Goal: Task Accomplishment & Management: Complete application form

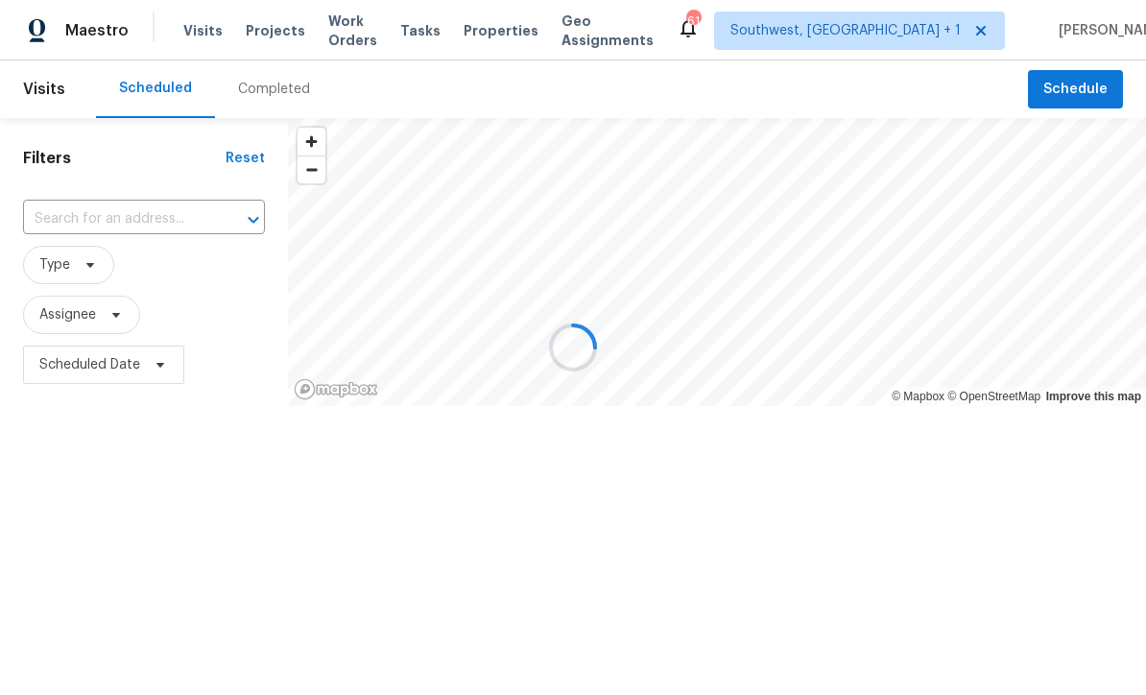
click at [67, 212] on input "text" at bounding box center [117, 220] width 188 height 30
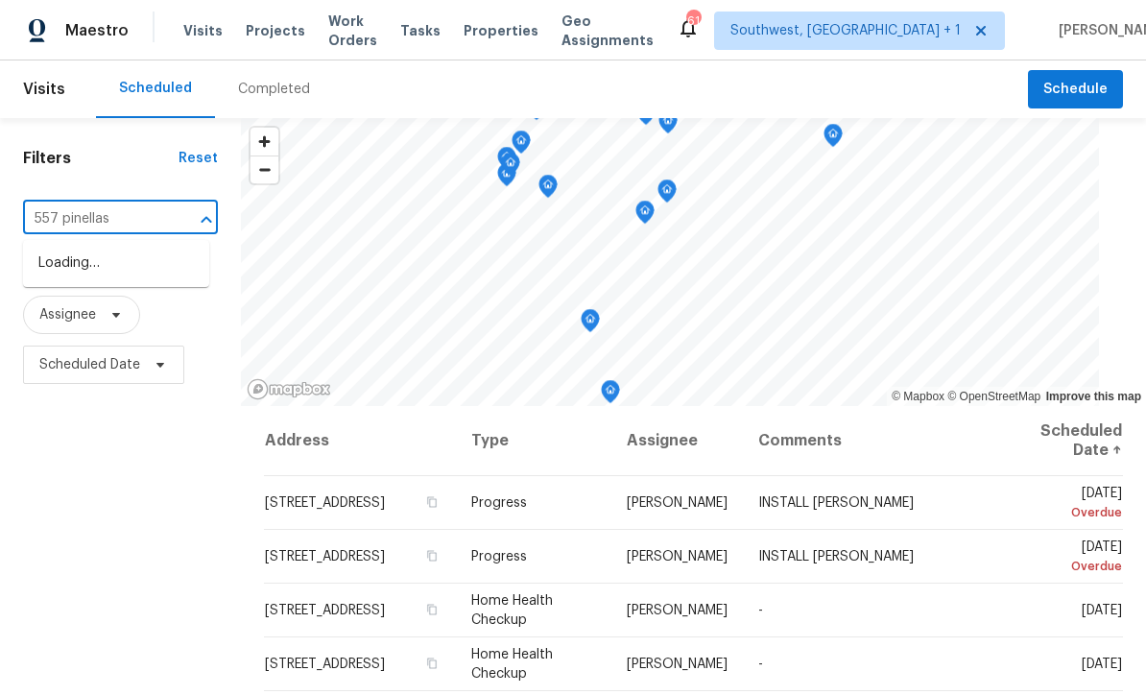
type input "557 pinellas"
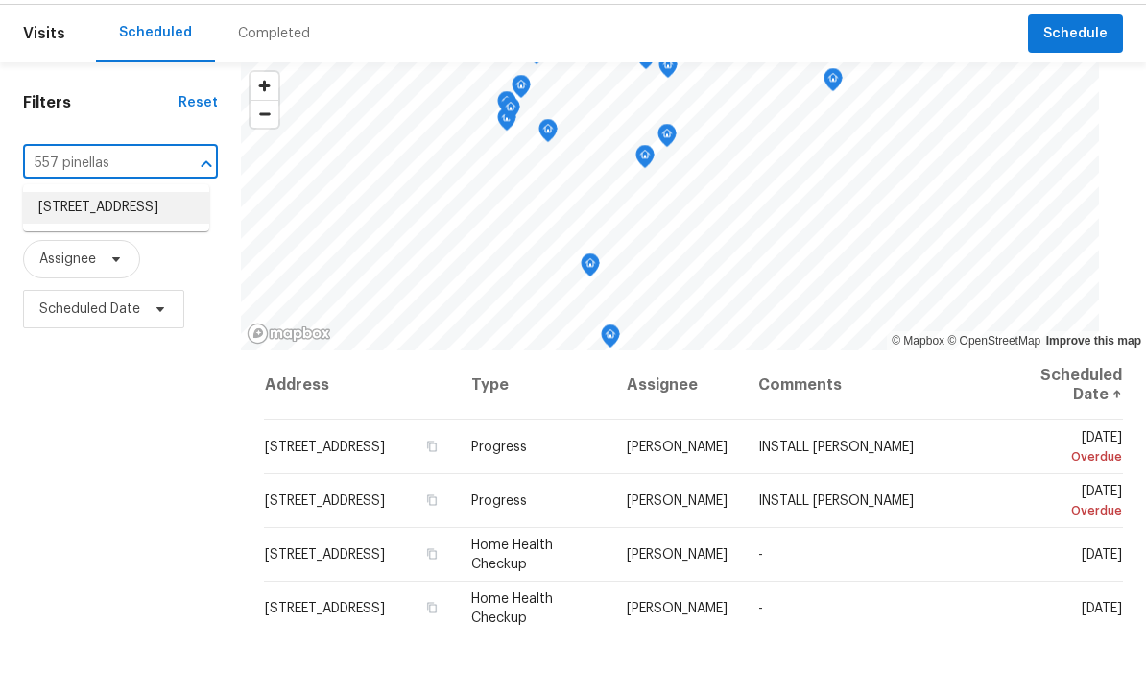
click at [70, 248] on li "[STREET_ADDRESS]" at bounding box center [116, 264] width 186 height 32
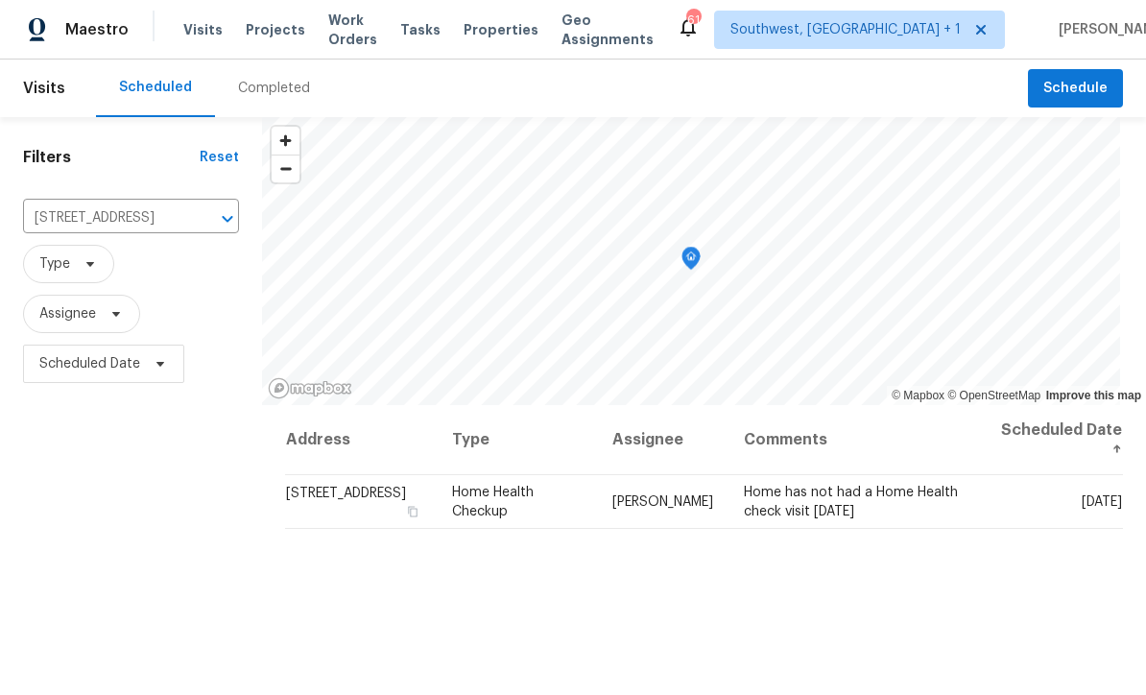
scroll to position [1, 0]
click at [0, 0] on icon at bounding box center [0, 0] width 0 height 0
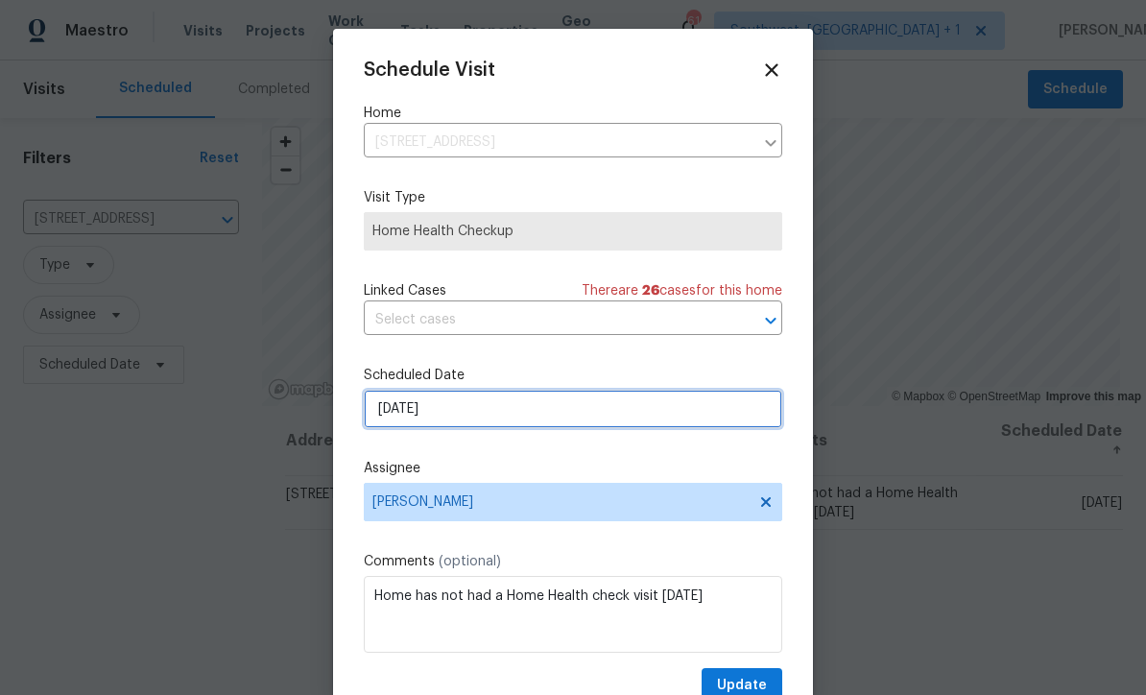
click at [518, 421] on input "[DATE]" at bounding box center [573, 409] width 419 height 38
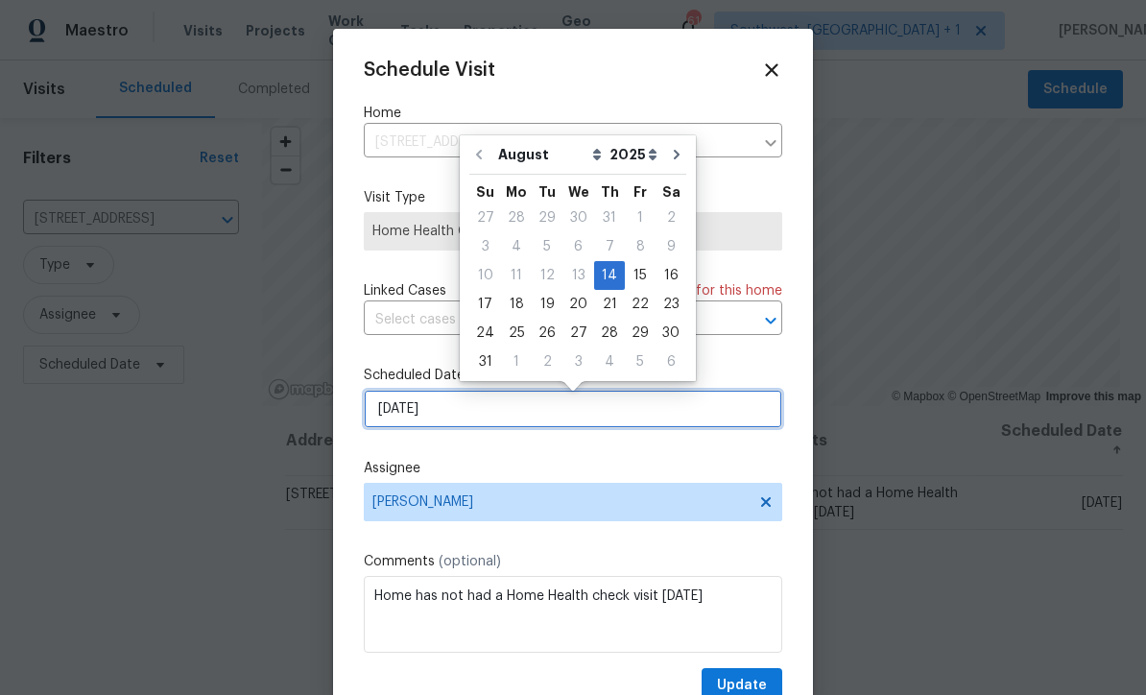
scroll to position [0, 0]
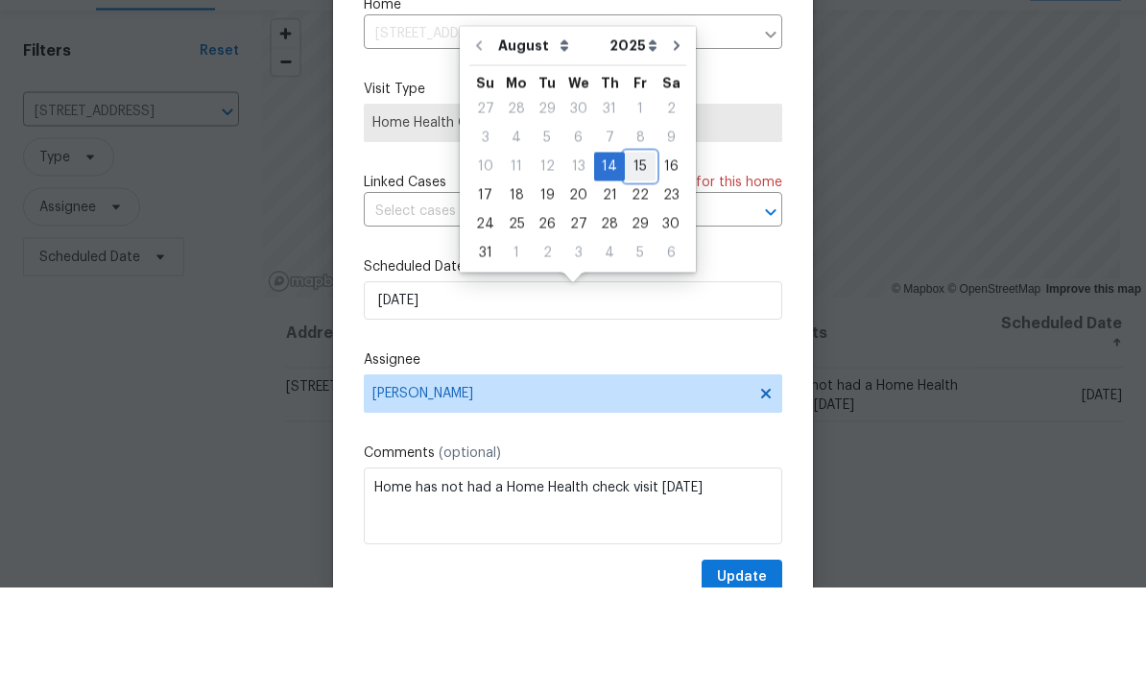
click at [634, 261] on div "15" at bounding box center [640, 274] width 31 height 27
type input "[DATE]"
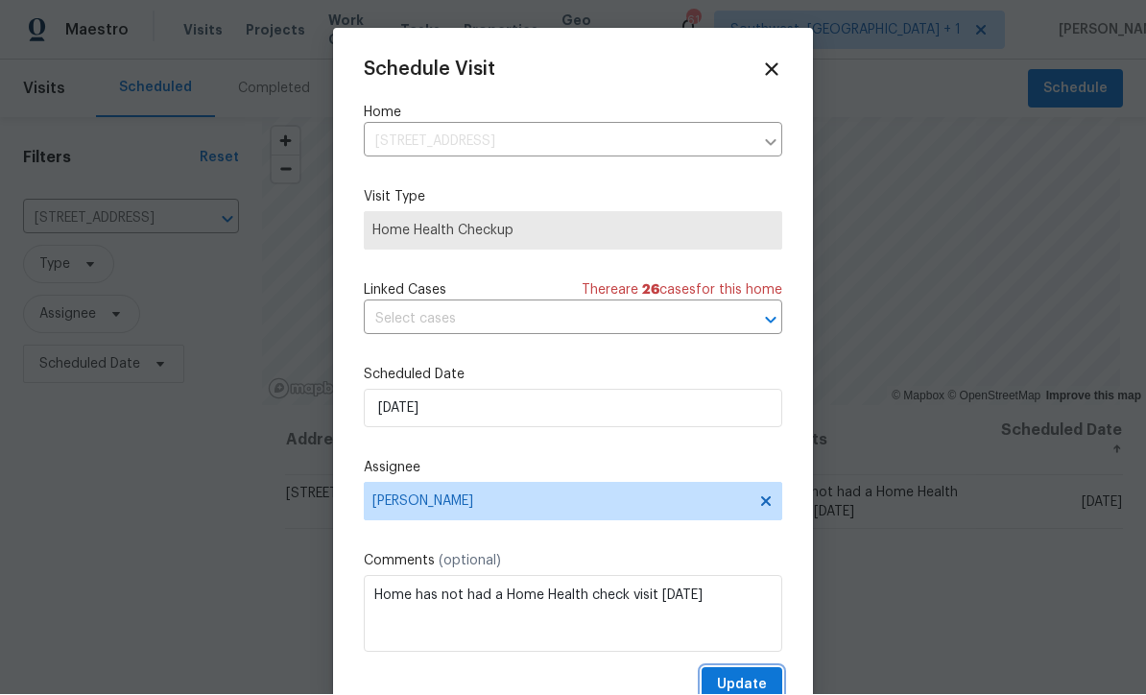
click at [755, 684] on span "Update" at bounding box center [742, 686] width 50 height 24
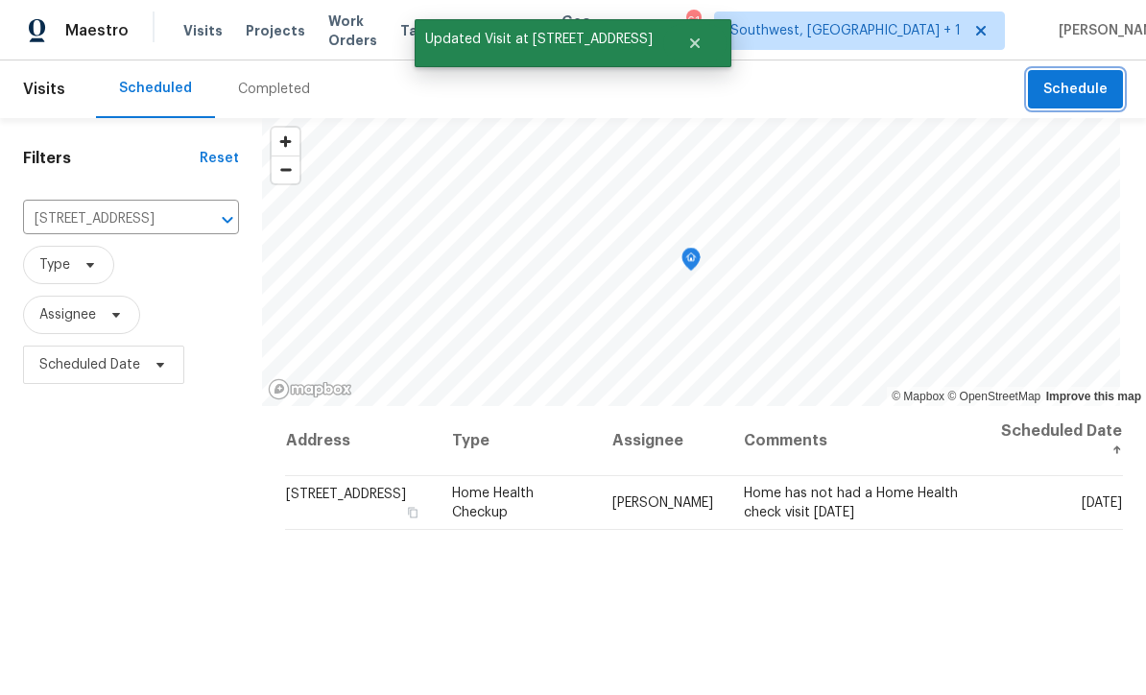
click at [1079, 78] on span "Schedule" at bounding box center [1076, 90] width 64 height 24
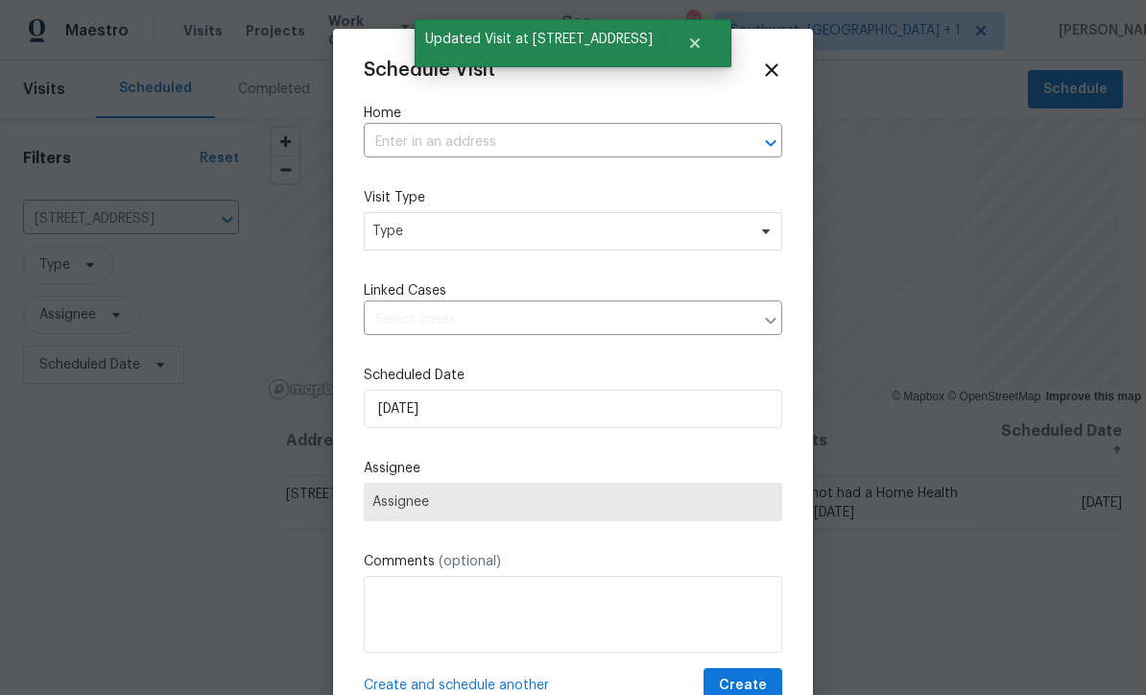
click at [503, 133] on input "text" at bounding box center [546, 143] width 365 height 30
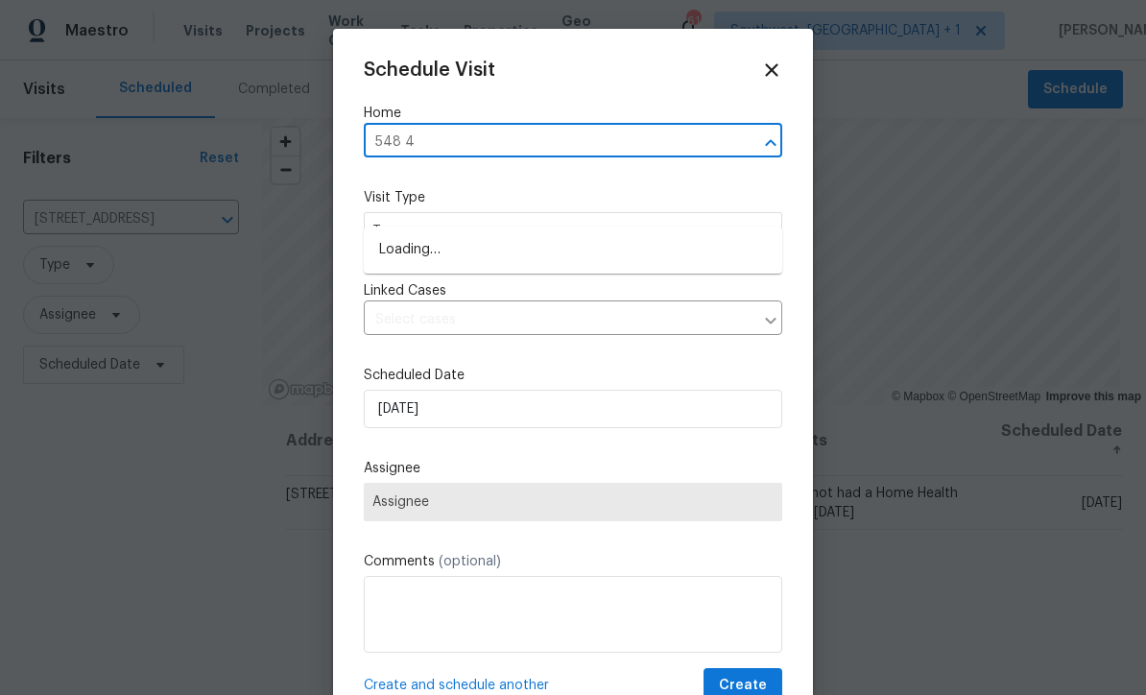
type input "548 47"
click at [508, 234] on li "[STREET_ADDRESS]" at bounding box center [573, 250] width 419 height 32
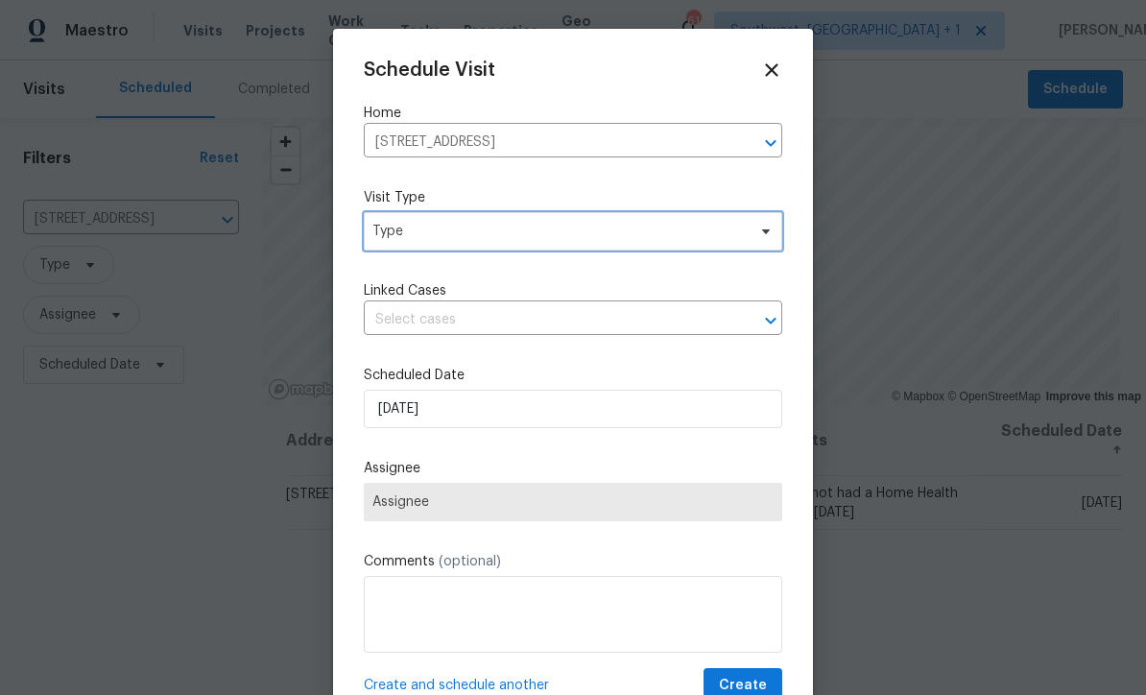
click at [521, 229] on span "Type" at bounding box center [560, 231] width 374 height 19
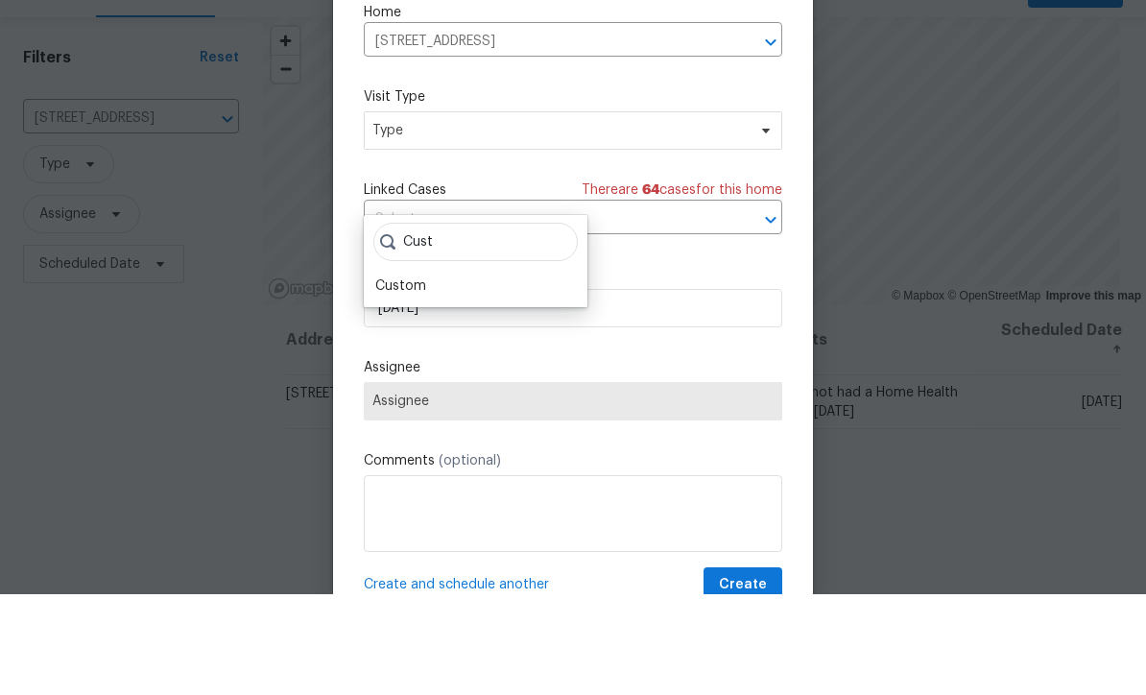
type input "Cust"
click at [423, 377] on div "Custom" at bounding box center [400, 386] width 51 height 19
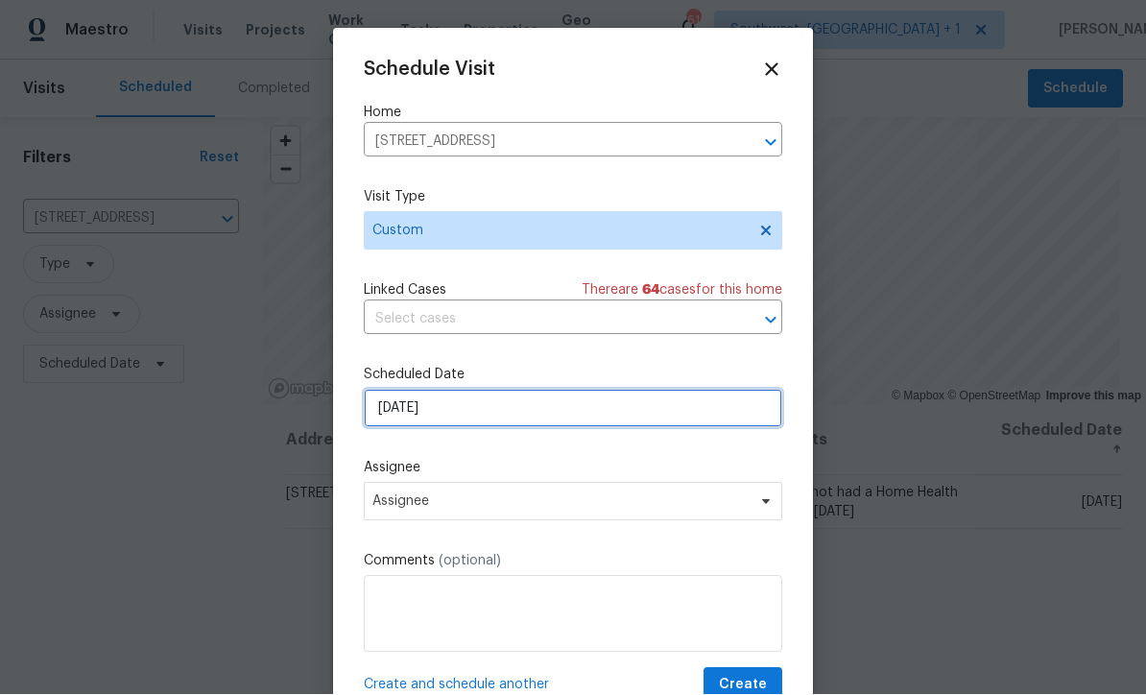
click at [486, 411] on input "[DATE]" at bounding box center [573, 409] width 419 height 38
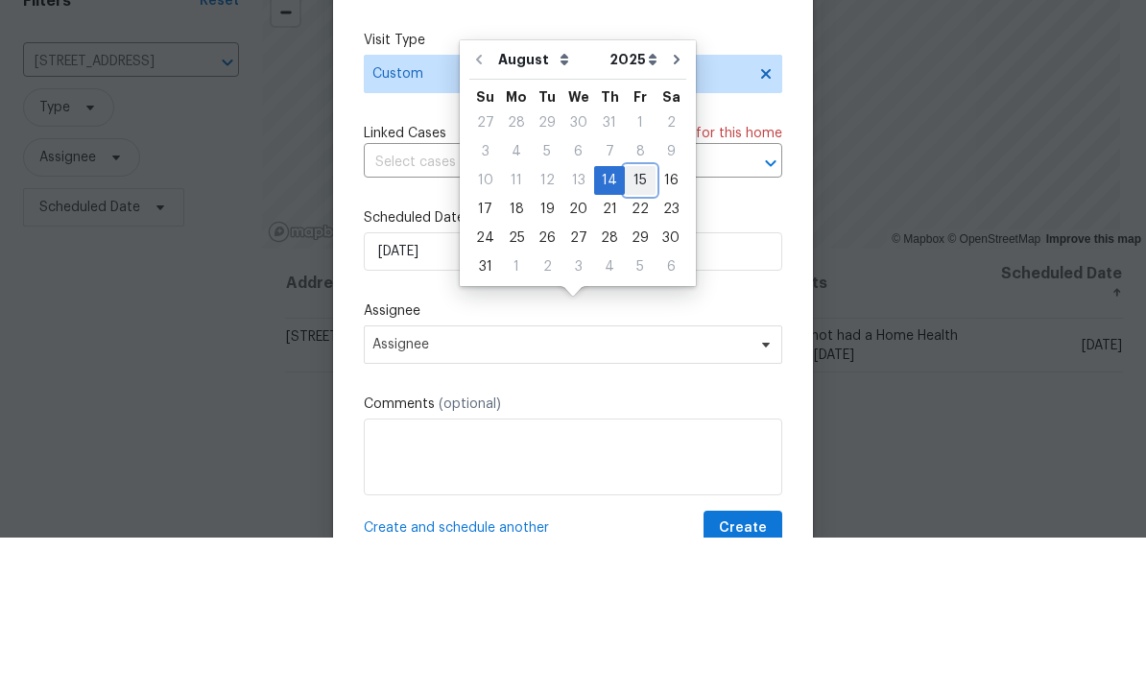
click at [631, 325] on div "15" at bounding box center [640, 338] width 31 height 27
type input "[DATE]"
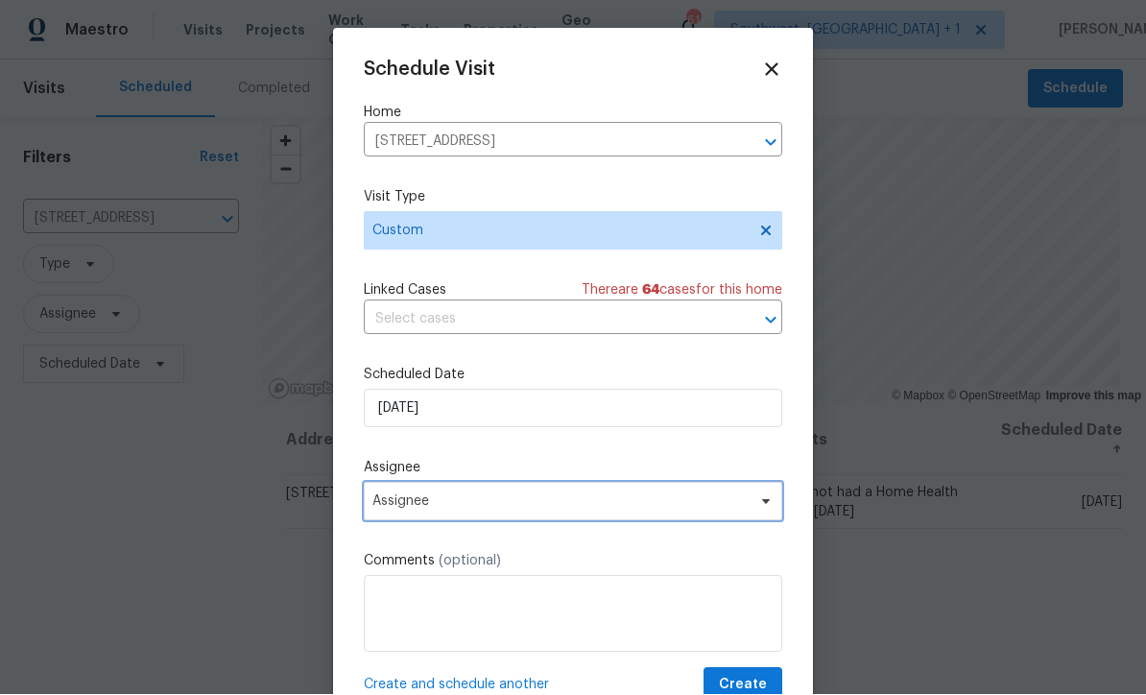
click at [483, 509] on span "Assignee" at bounding box center [561, 501] width 376 height 15
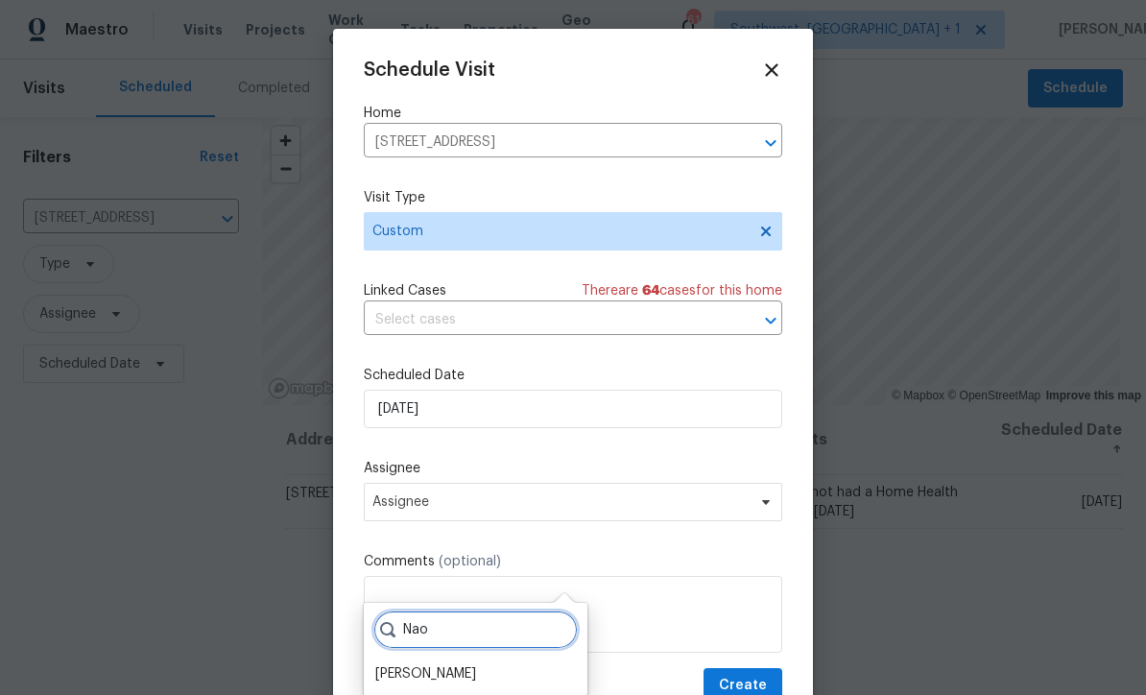
type input "Nao"
click at [446, 664] on div "[PERSON_NAME]" at bounding box center [425, 673] width 101 height 19
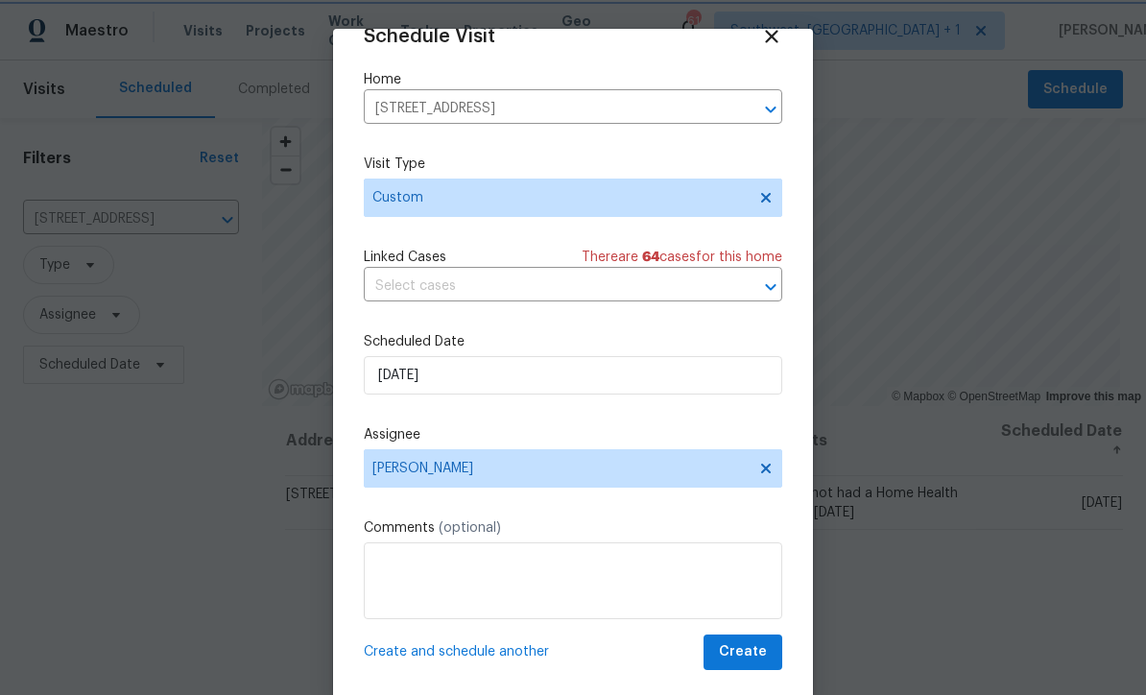
scroll to position [37, 0]
click at [468, 566] on textarea at bounding box center [573, 580] width 419 height 77
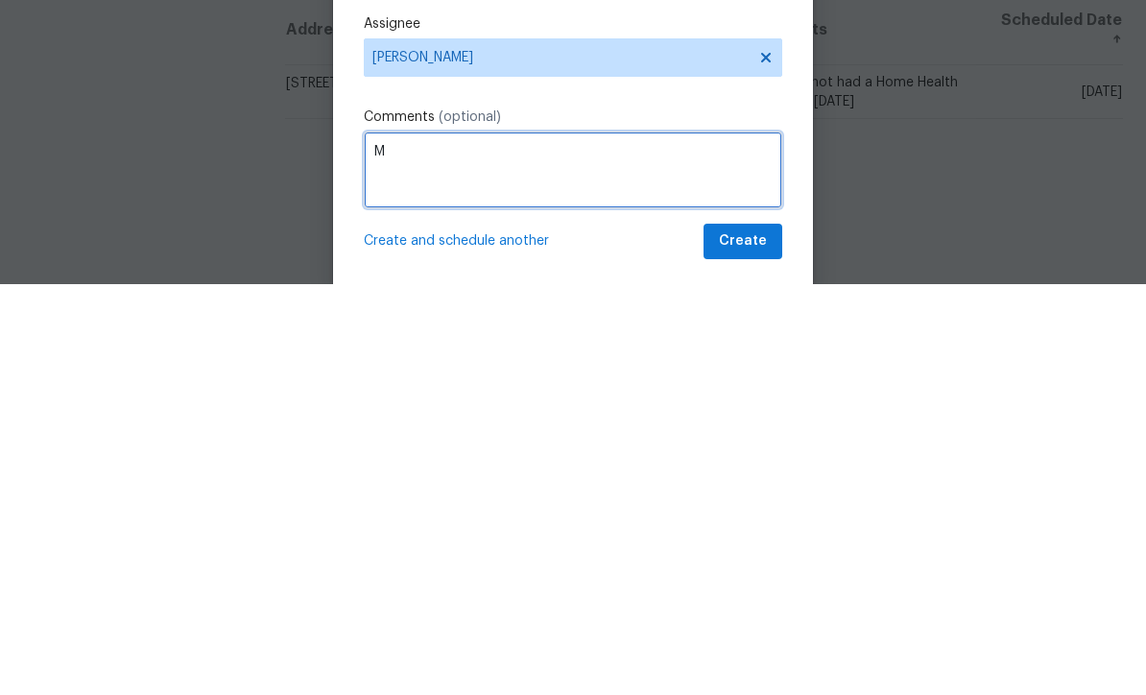
scroll to position [63, 0]
type textarea "Meet with TP at 9AM"
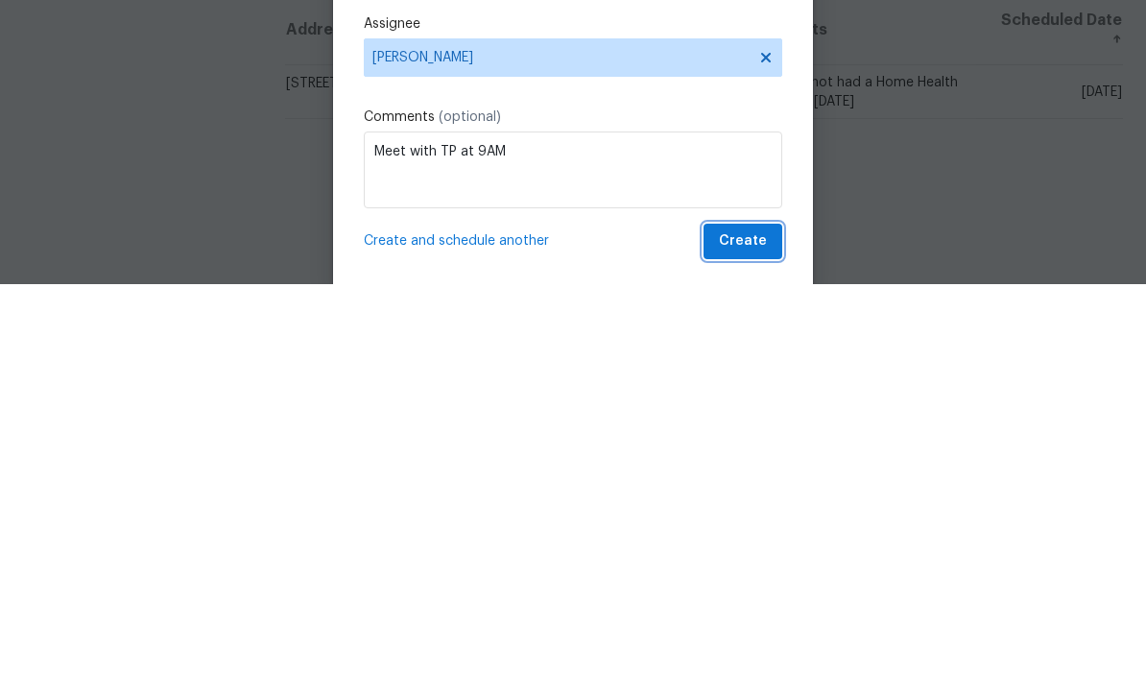
click at [759, 640] on span "Create" at bounding box center [743, 652] width 48 height 24
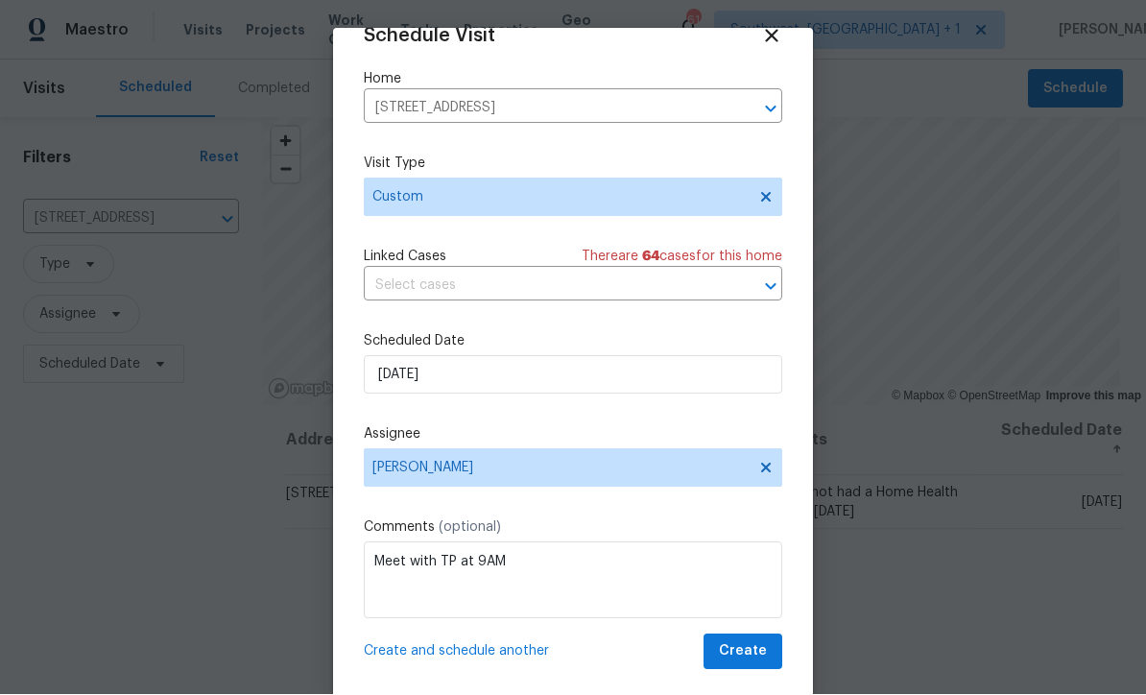
scroll to position [1, 0]
